Goal: Information Seeking & Learning: Learn about a topic

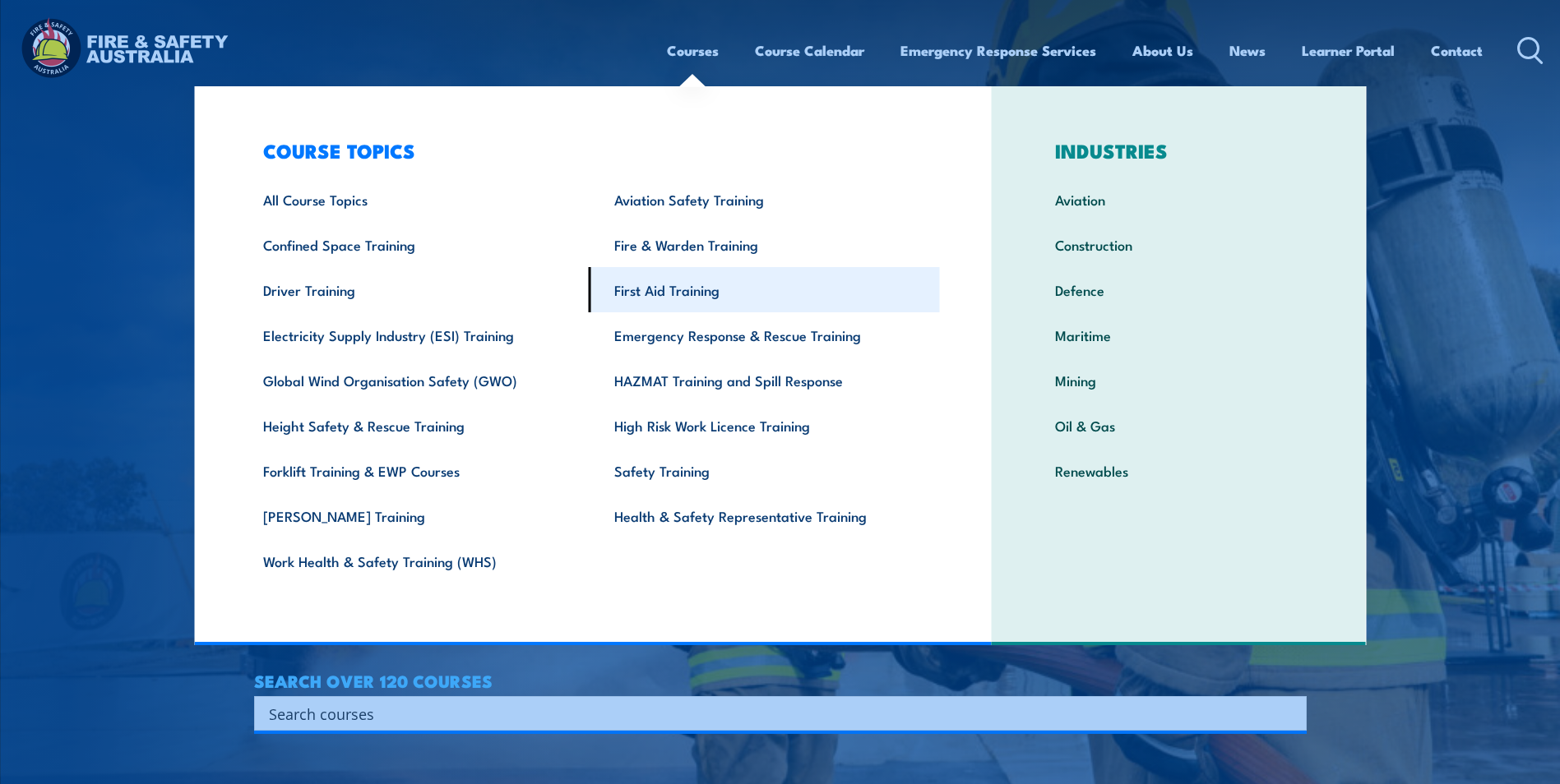
click at [689, 293] on link "First Aid Training" at bounding box center [765, 290] width 352 height 46
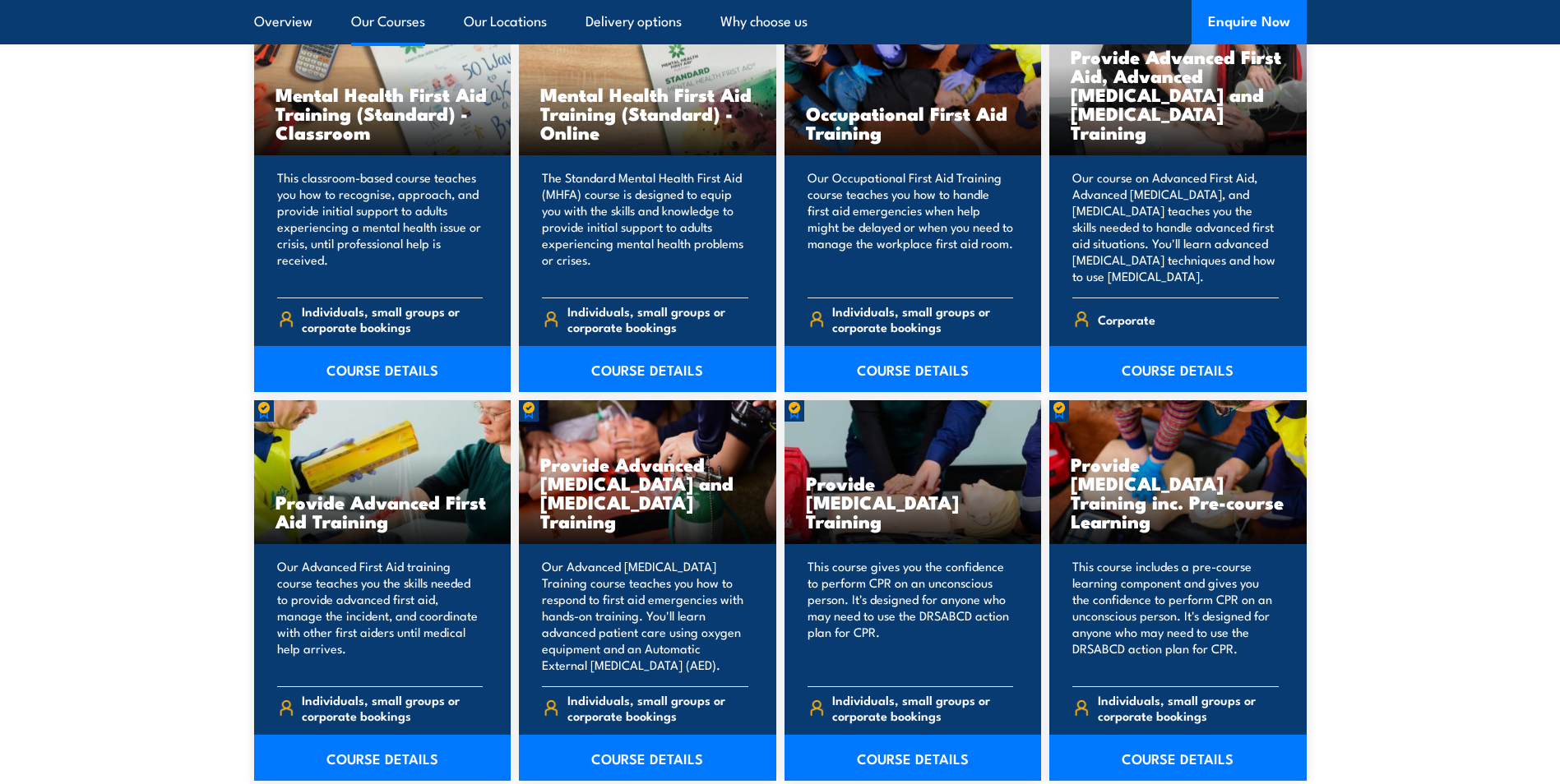
scroll to position [1808, 0]
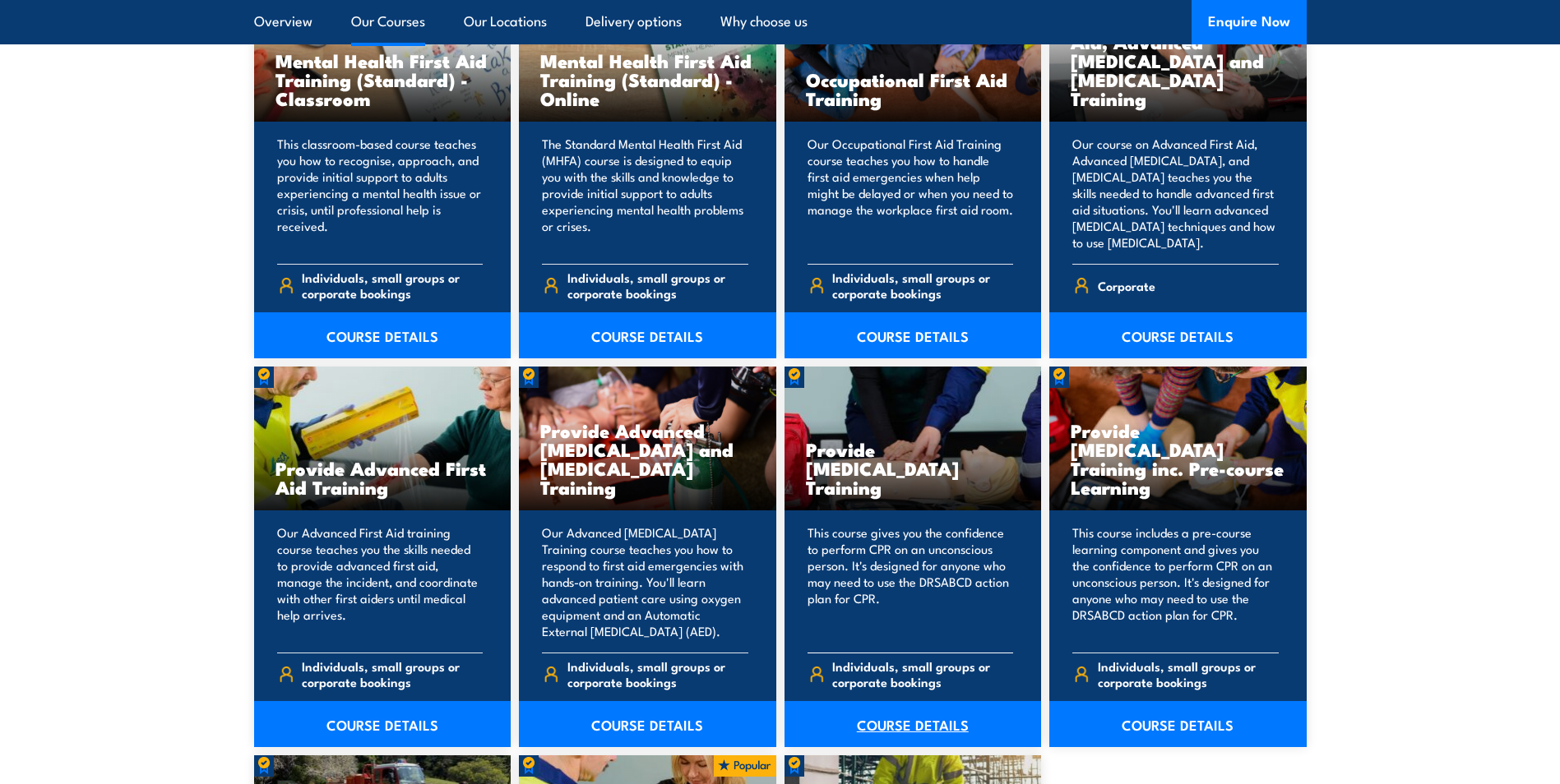
click at [921, 729] on link "COURSE DETAILS" at bounding box center [913, 724] width 257 height 46
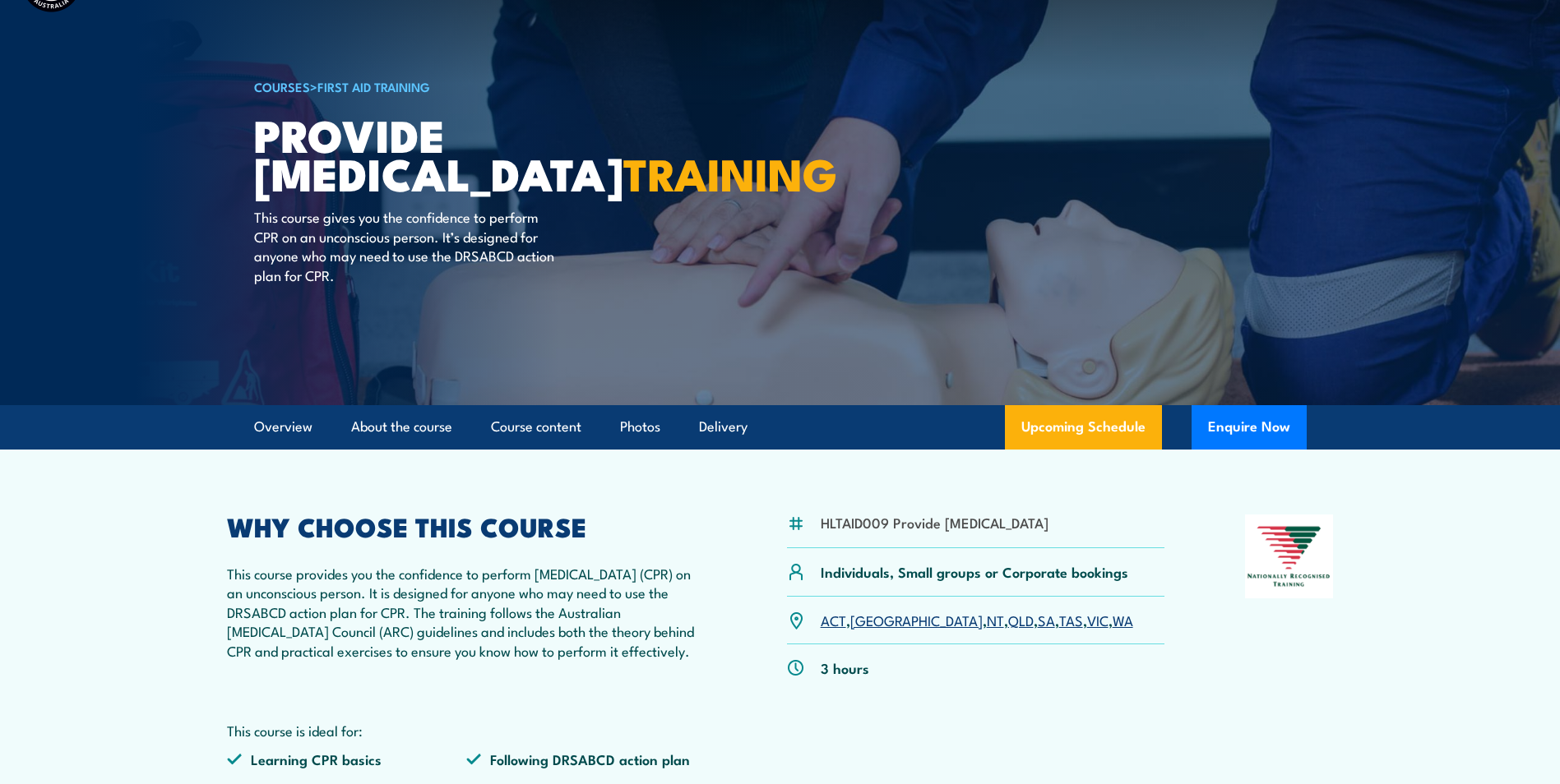
scroll to position [246, 0]
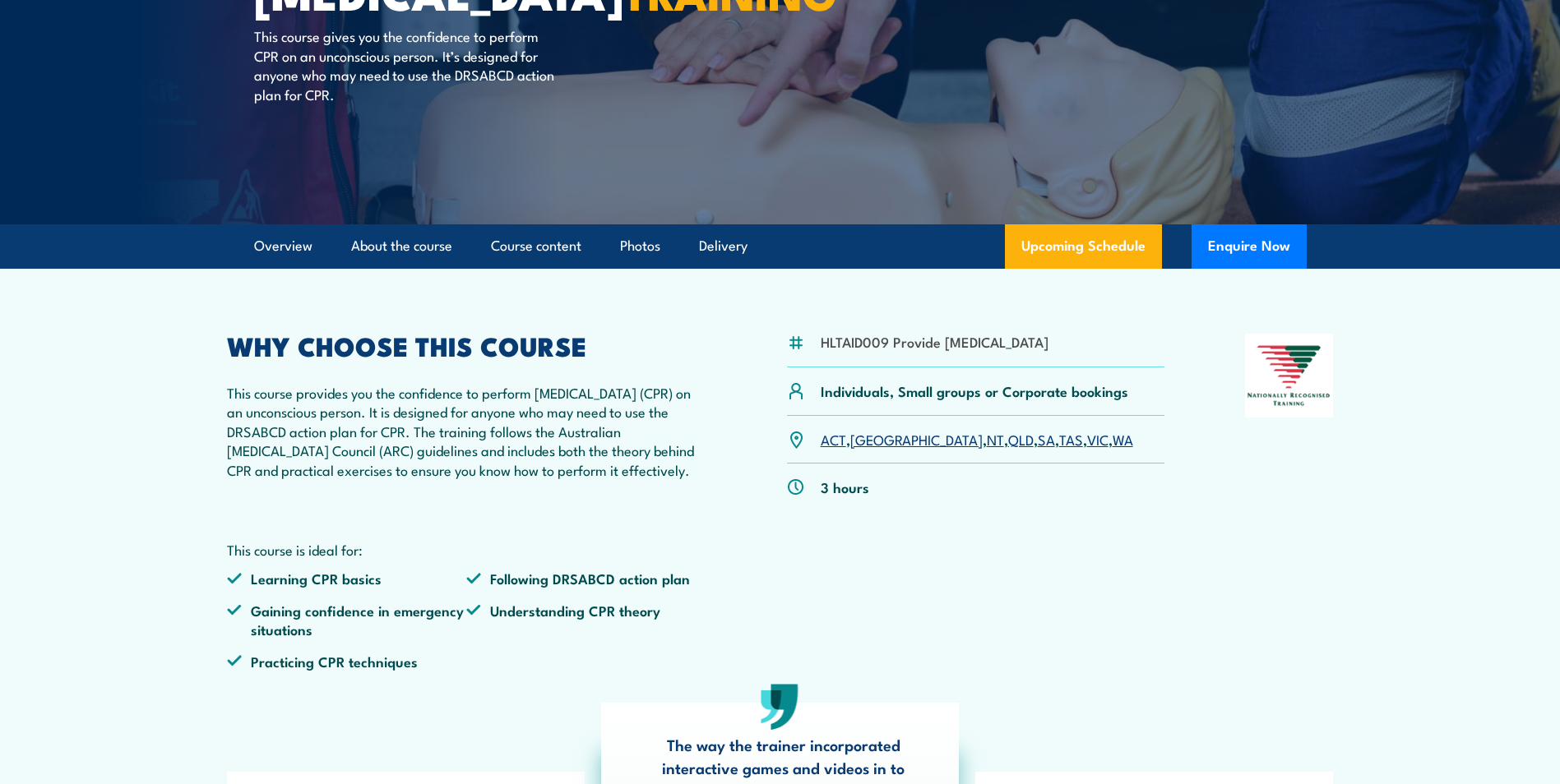
click at [1038, 449] on link "SA" at bounding box center [1046, 439] width 17 height 20
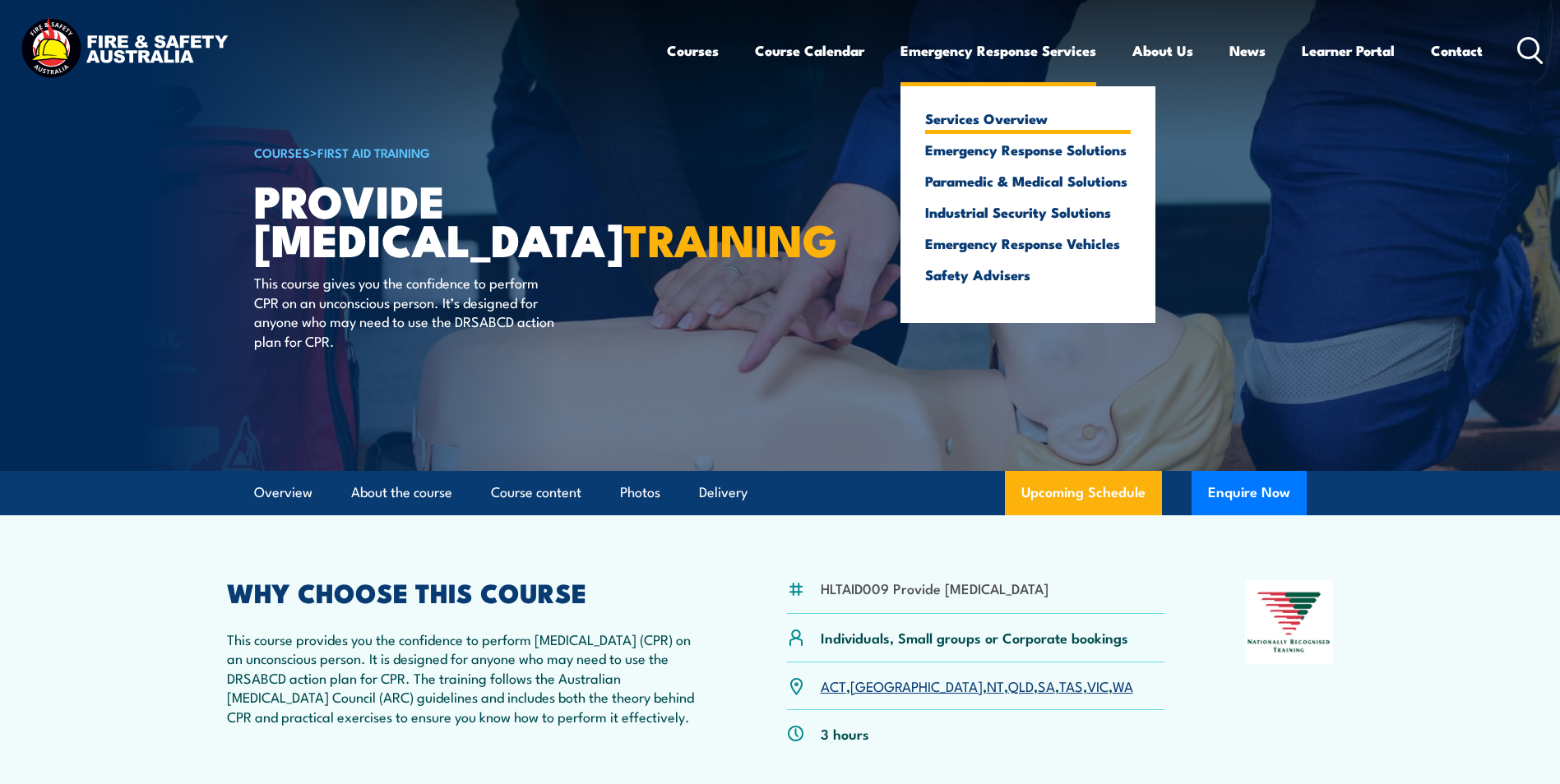
click at [959, 119] on link "Services Overview" at bounding box center [1028, 118] width 206 height 15
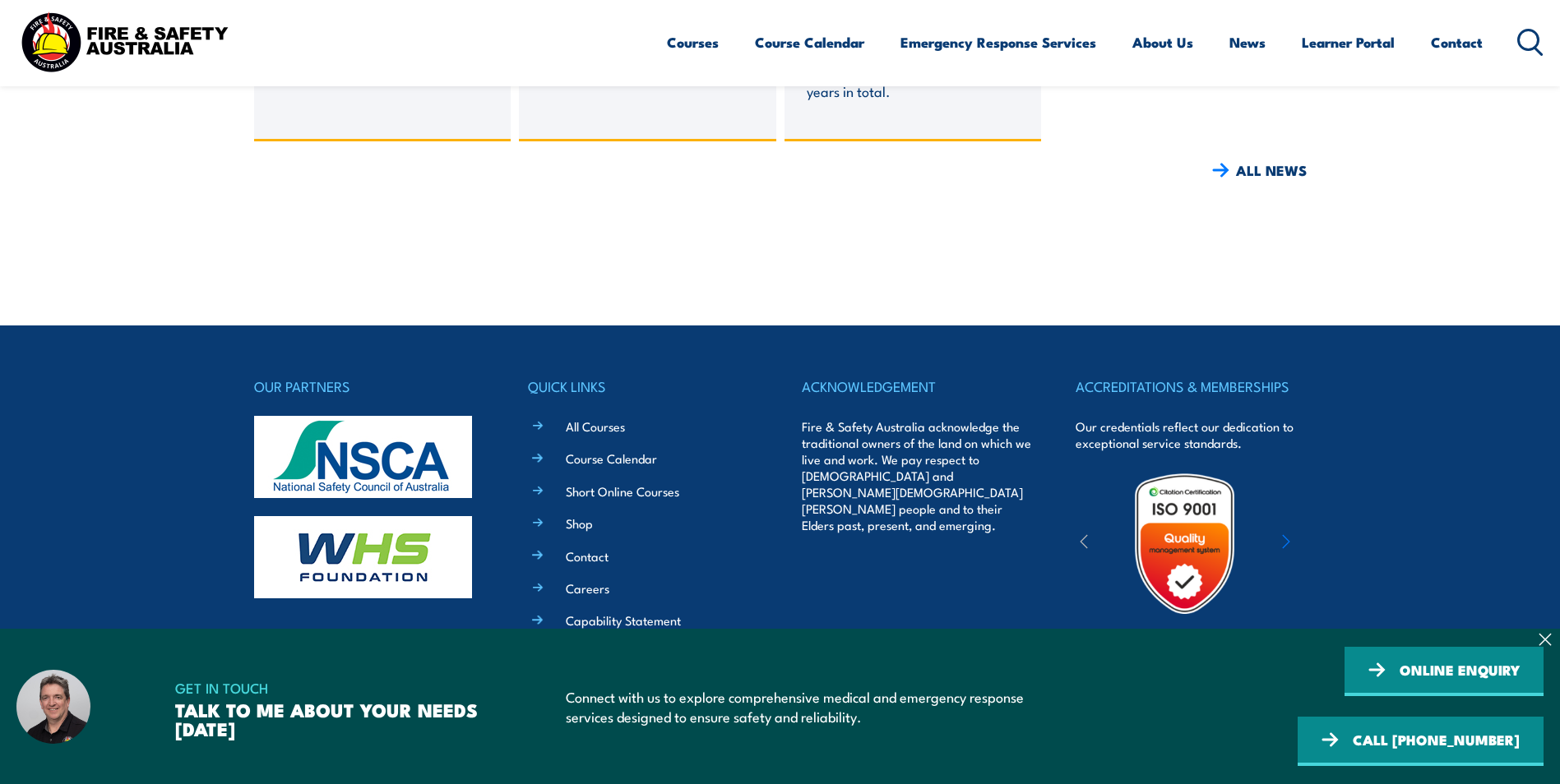
scroll to position [5845, 0]
